Goal: Browse casually

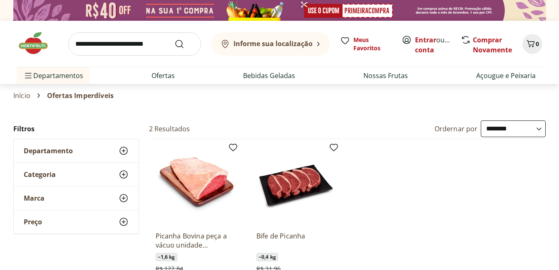
select select "**********"
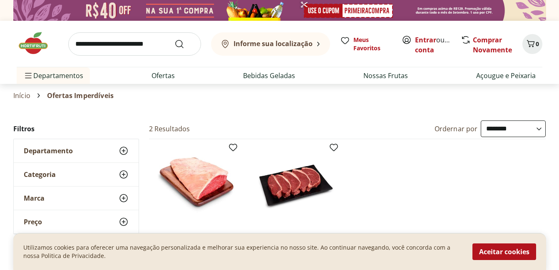
click at [36, 39] on img at bounding box center [38, 43] width 42 height 25
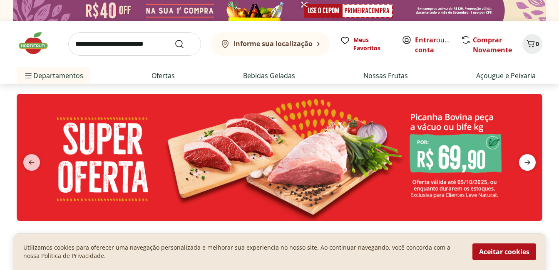
click at [531, 162] on icon "next" at bounding box center [527, 163] width 10 height 10
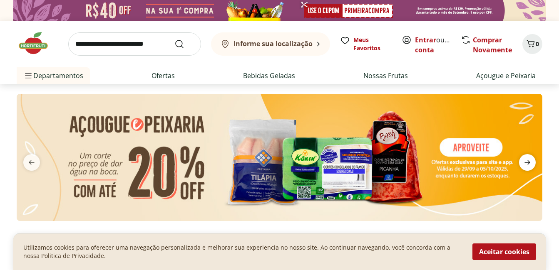
click at [531, 162] on icon "next" at bounding box center [527, 163] width 10 height 10
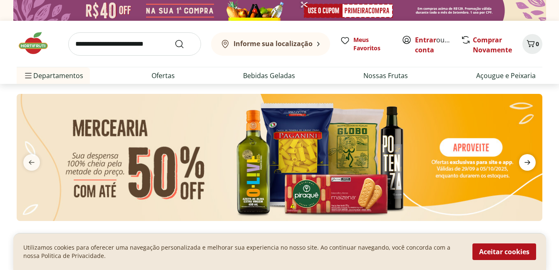
click at [531, 162] on icon "next" at bounding box center [527, 163] width 10 height 10
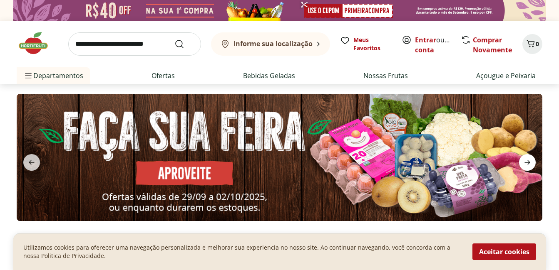
click at [531, 162] on icon "next" at bounding box center [527, 163] width 10 height 10
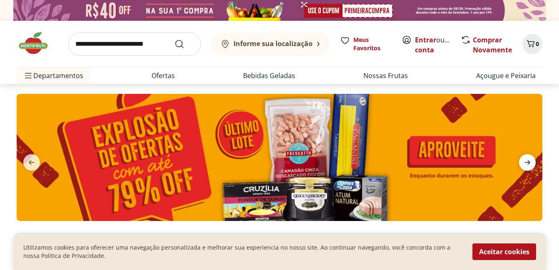
click at [531, 162] on icon "next" at bounding box center [527, 163] width 10 height 10
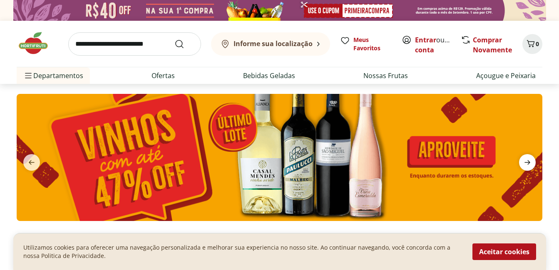
click at [531, 162] on icon "next" at bounding box center [527, 163] width 10 height 10
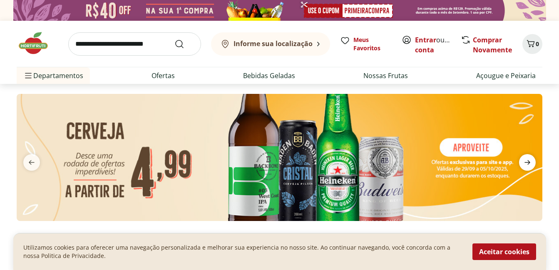
click at [531, 162] on icon "next" at bounding box center [527, 163] width 10 height 10
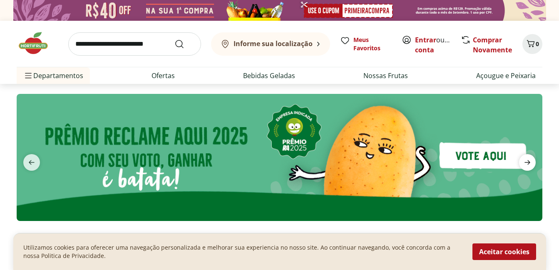
click at [531, 162] on icon "next" at bounding box center [527, 163] width 10 height 10
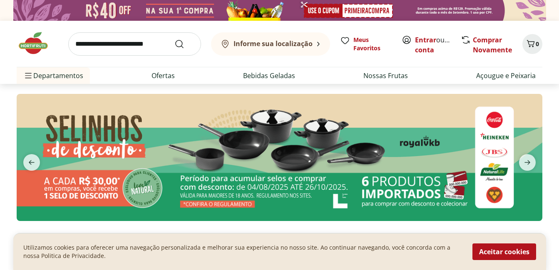
click at [273, 212] on img at bounding box center [280, 157] width 526 height 127
